Goal: Navigation & Orientation: Understand site structure

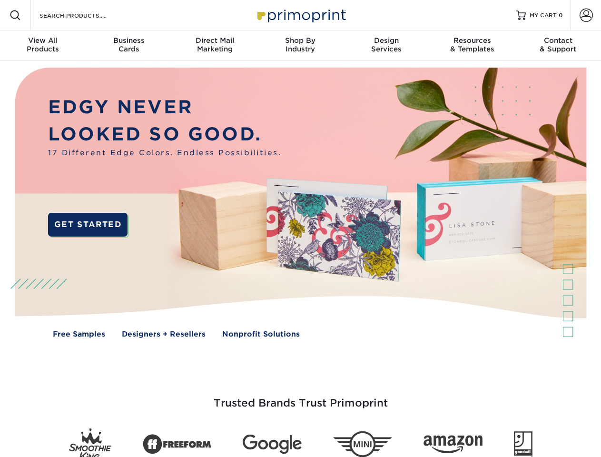
click at [300, 228] on img at bounding box center [300, 209] width 595 height 297
click at [15, 15] on span at bounding box center [15, 15] width 11 height 11
click at [586, 15] on span at bounding box center [586, 15] width 13 height 13
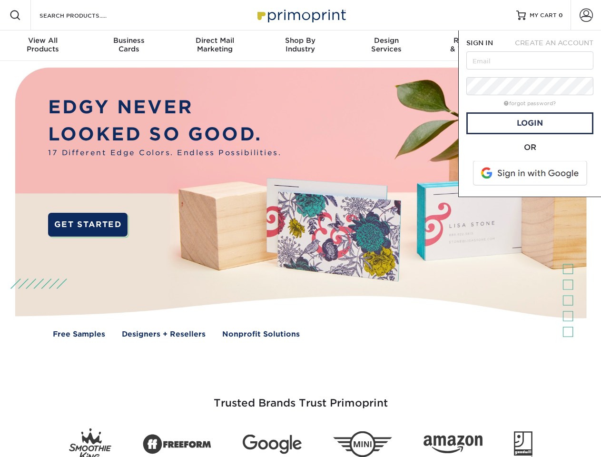
click at [43, 46] on div "View All Products" at bounding box center [43, 44] width 86 height 17
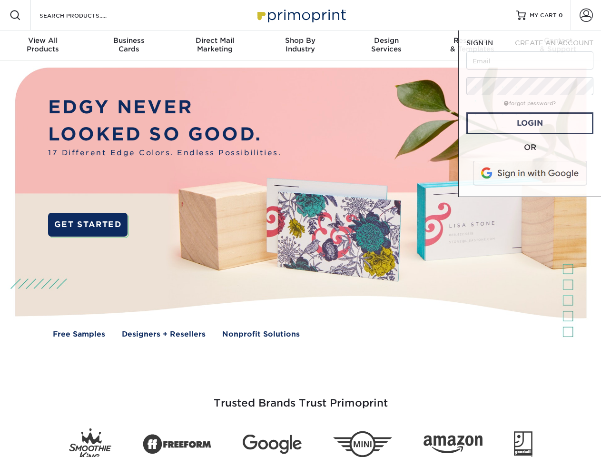
click at [128, 46] on div "Business Cards" at bounding box center [129, 44] width 86 height 17
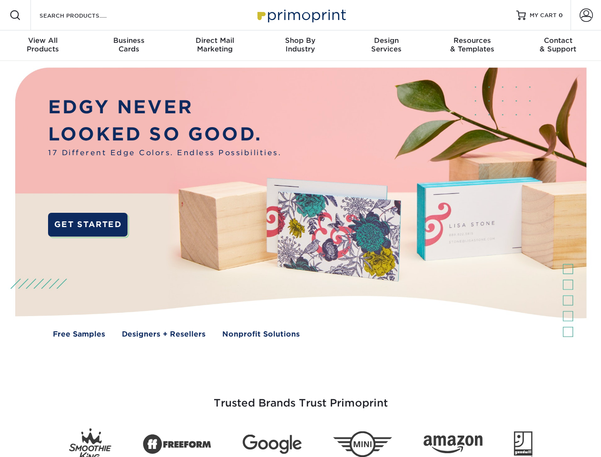
click at [215, 46] on div "Direct Mail Marketing" at bounding box center [215, 44] width 86 height 17
click at [300, 46] on div "Shop By Industry" at bounding box center [300, 44] width 86 height 17
click at [386, 46] on div "Design Services" at bounding box center [387, 44] width 86 height 17
click at [472, 46] on div "Resources & Templates" at bounding box center [472, 44] width 86 height 17
click at [558, 46] on div "Contact & Support" at bounding box center [558, 44] width 86 height 17
